Goal: Find specific page/section: Find specific page/section

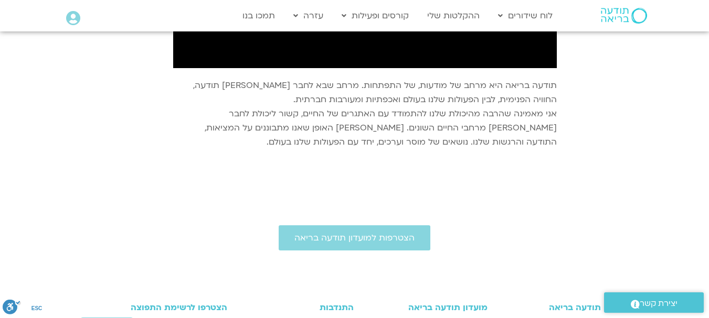
scroll to position [1148, 0]
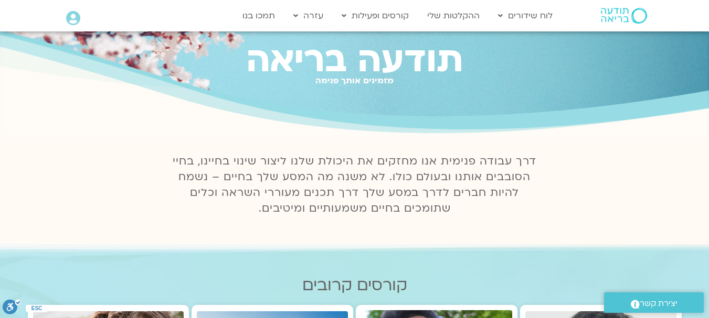
scroll to position [105, 0]
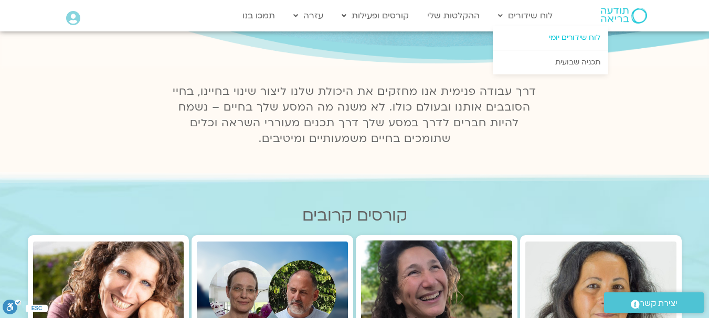
click at [550, 35] on link "לוח שידורים יומי" at bounding box center [549, 38] width 115 height 24
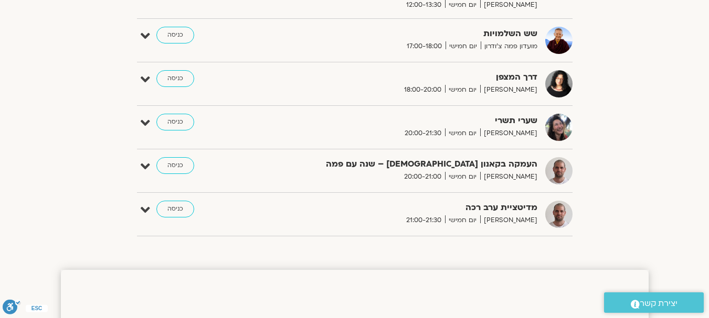
scroll to position [707, 0]
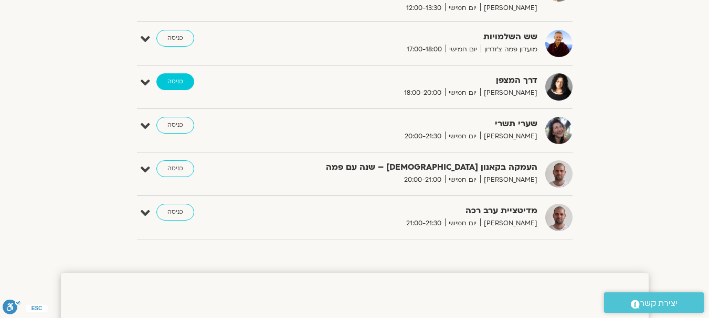
click at [185, 81] on link "כניסה" at bounding box center [175, 81] width 38 height 17
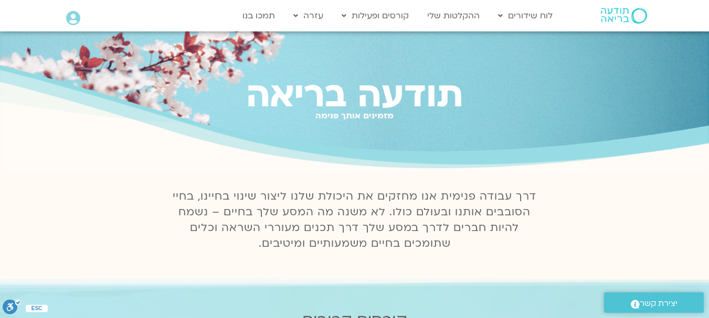
click at [69, 15] on icon at bounding box center [73, 18] width 14 height 15
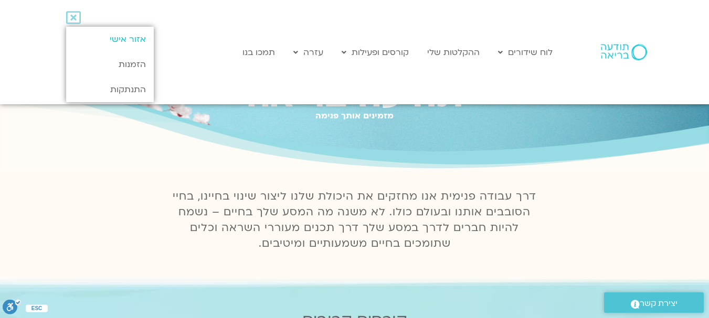
click at [96, 36] on link "אזור אישי" at bounding box center [110, 39] width 88 height 25
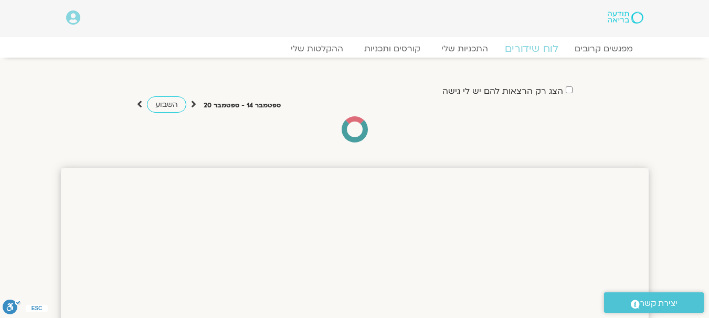
click at [539, 44] on link "לוח שידורים" at bounding box center [530, 48] width 79 height 13
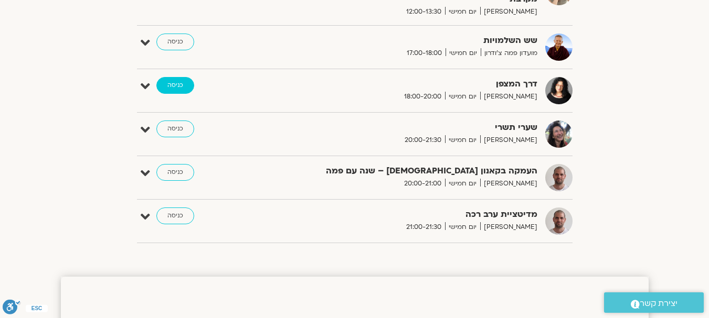
click at [177, 84] on link "כניסה" at bounding box center [175, 85] width 38 height 17
click at [183, 83] on link "כניסה" at bounding box center [175, 85] width 38 height 17
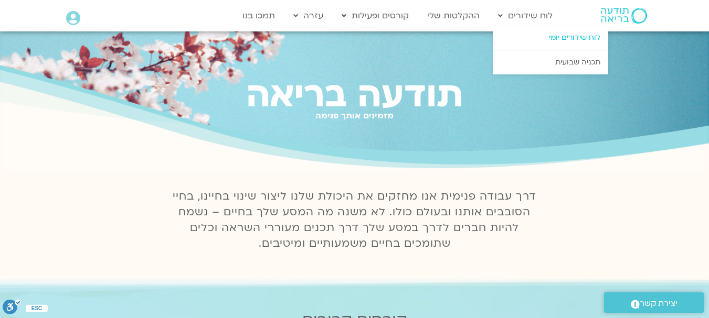
click at [556, 35] on link "לוח שידורים יומי" at bounding box center [549, 38] width 115 height 24
click at [554, 38] on link "לוח שידורים יומי" at bounding box center [549, 38] width 115 height 24
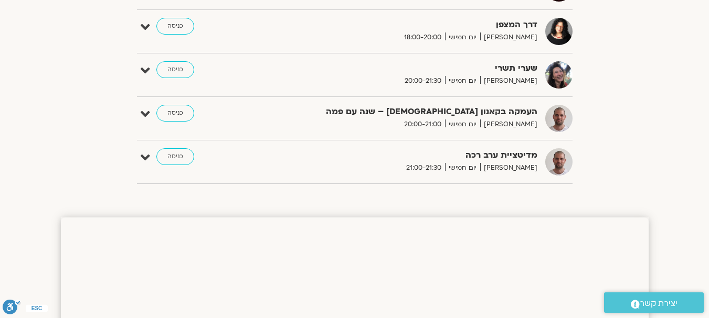
scroll to position [704, 0]
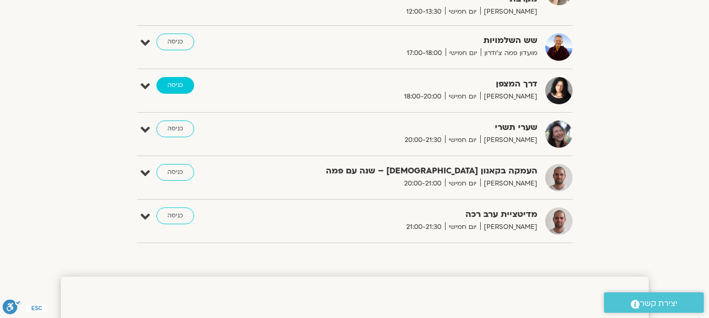
click at [168, 83] on link "כניסה" at bounding box center [175, 85] width 38 height 17
click at [169, 84] on link "כניסה" at bounding box center [175, 85] width 38 height 17
